Goal: Answer question/provide support

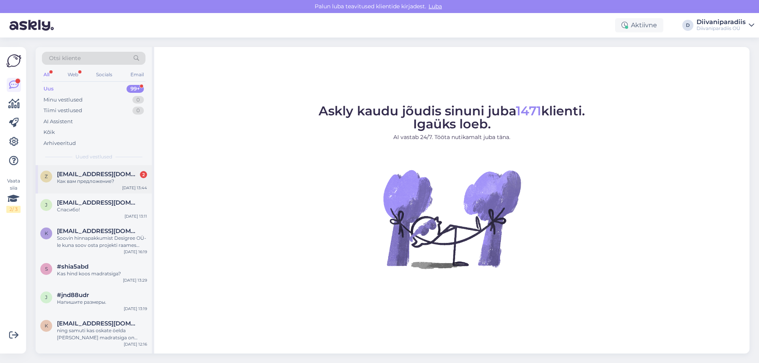
click at [102, 180] on div "Как вам предложение?" at bounding box center [102, 181] width 90 height 7
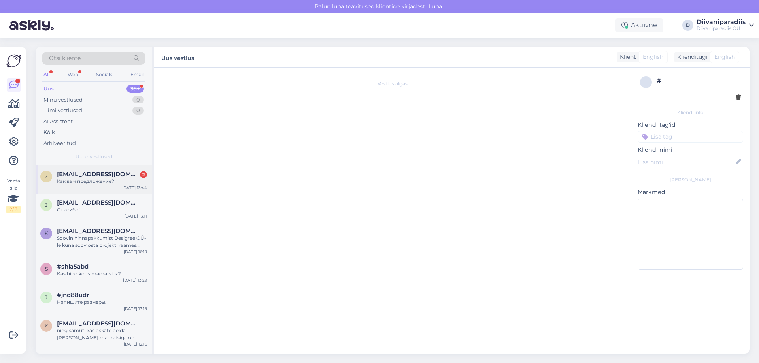
scroll to position [21, 0]
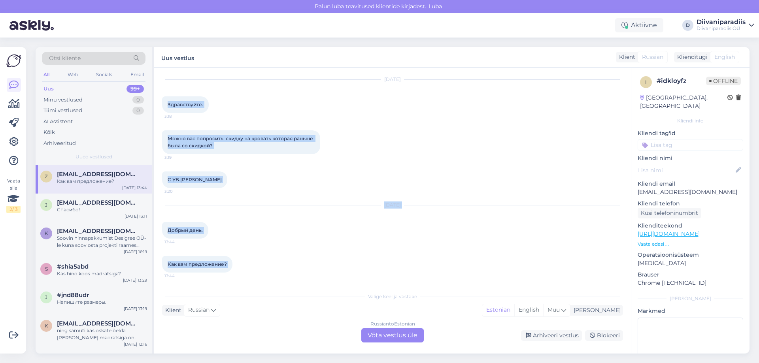
drag, startPoint x: 166, startPoint y: 103, endPoint x: 232, endPoint y: 270, distance: 179.3
click at [232, 270] on div "Vestlus algas [DATE] Здравствуйте. 3:18 Можно вас попросить скидку на кровать к…" at bounding box center [396, 178] width 468 height 206
copy div "Здравствуйте. 3:18 Можно вас попросить скидку на кровать которая раньше была со…"
click at [258, 275] on div "Как вам предложение? 13:44" at bounding box center [392, 264] width 461 height 34
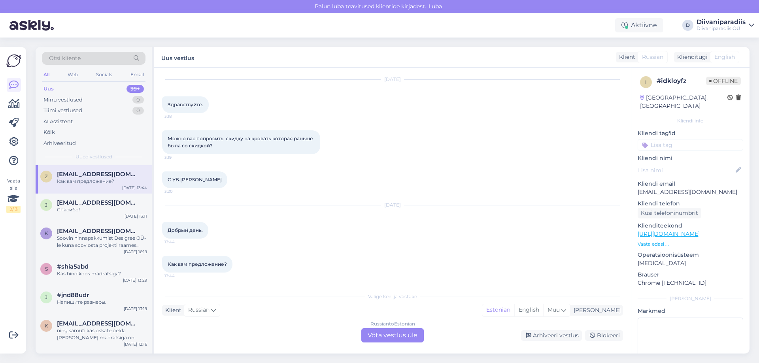
click at [663, 188] on p "[EMAIL_ADDRESS][DOMAIN_NAME]" at bounding box center [689, 192] width 105 height 8
copy p "[EMAIL_ADDRESS][DOMAIN_NAME]"
